Goal: Task Accomplishment & Management: Complete application form

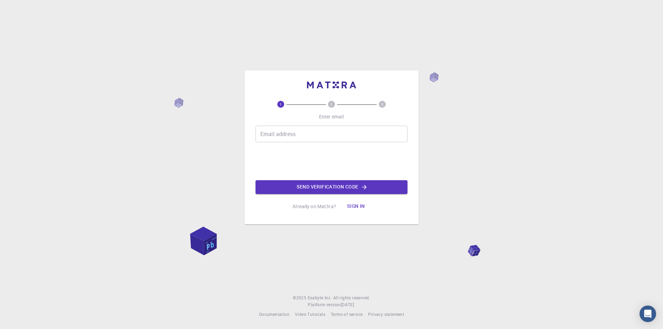
drag, startPoint x: 324, startPoint y: 144, endPoint x: 330, endPoint y: 125, distance: 19.9
click at [326, 139] on div "Email address Email address Send verification code" at bounding box center [332, 160] width 152 height 68
click at [333, 105] on circle at bounding box center [331, 104] width 7 height 7
click at [376, 105] on span at bounding box center [357, 104] width 40 height 1
click at [470, 124] on div "1 2 3 Enter email Email address Email address Send verification code Already on…" at bounding box center [331, 164] width 663 height 329
